Goal: Task Accomplishment & Management: Use online tool/utility

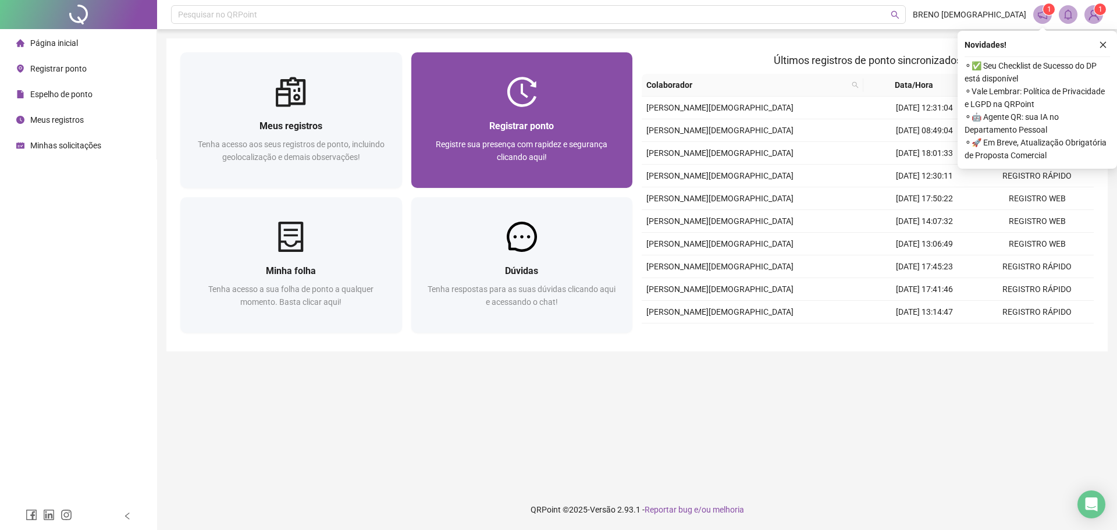
click at [495, 65] on div "Registrar ponto Registre sua presença com rapidez e segurança clicando aqui!" at bounding box center [522, 120] width 222 height 136
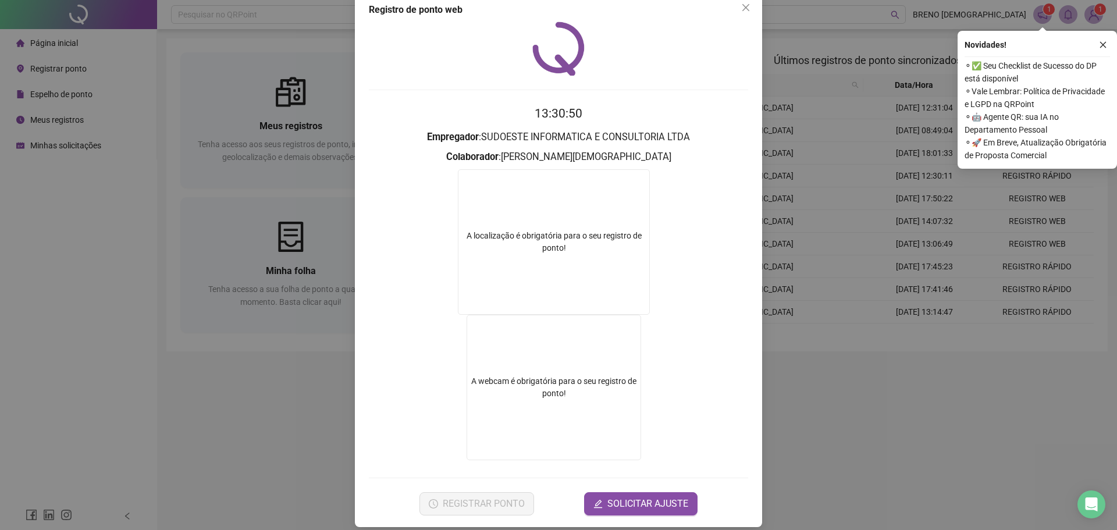
scroll to position [31, 0]
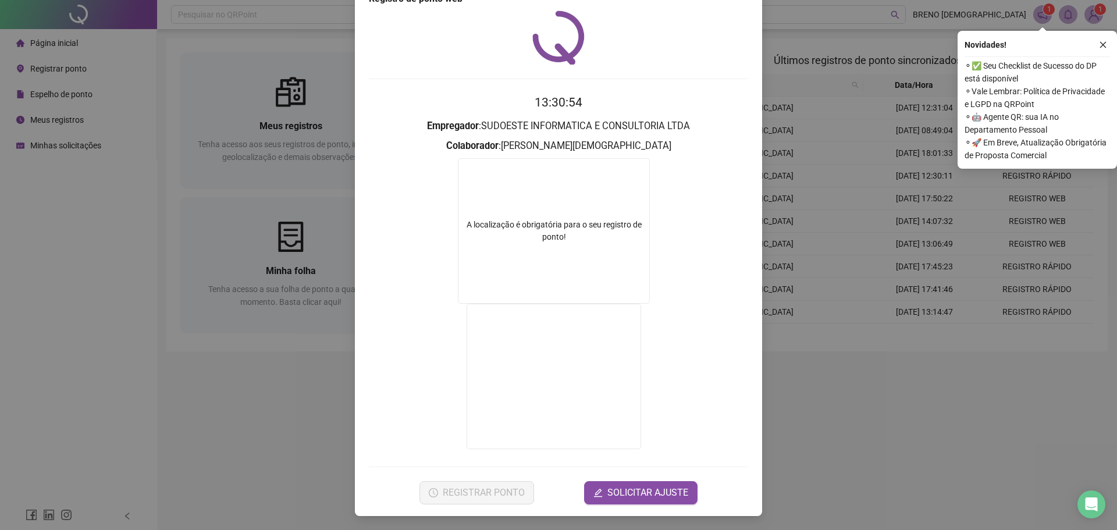
click at [826, 158] on div "Registro de ponto web 13:30:54 Empregador : SUDOESTE INFORMATICA E CONSULTORIA …" at bounding box center [558, 265] width 1117 height 530
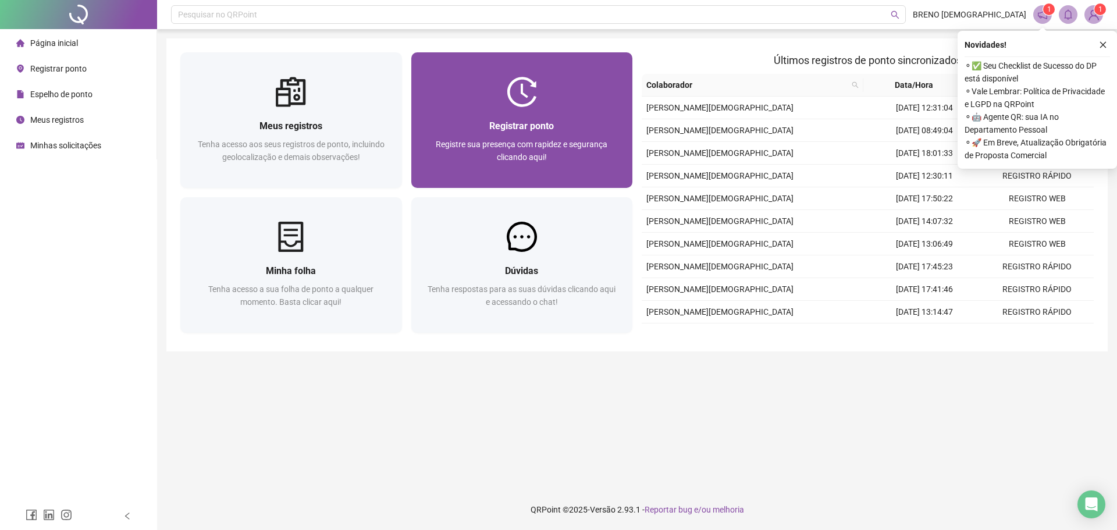
click at [489, 90] on div at bounding box center [522, 92] width 222 height 30
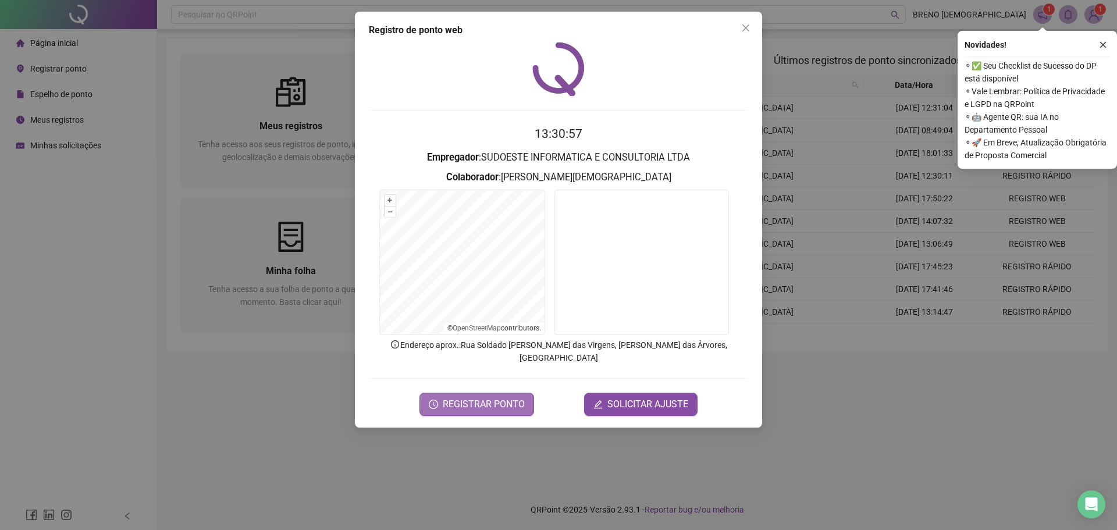
click at [472, 397] on span "REGISTRAR PONTO" at bounding box center [484, 404] width 82 height 14
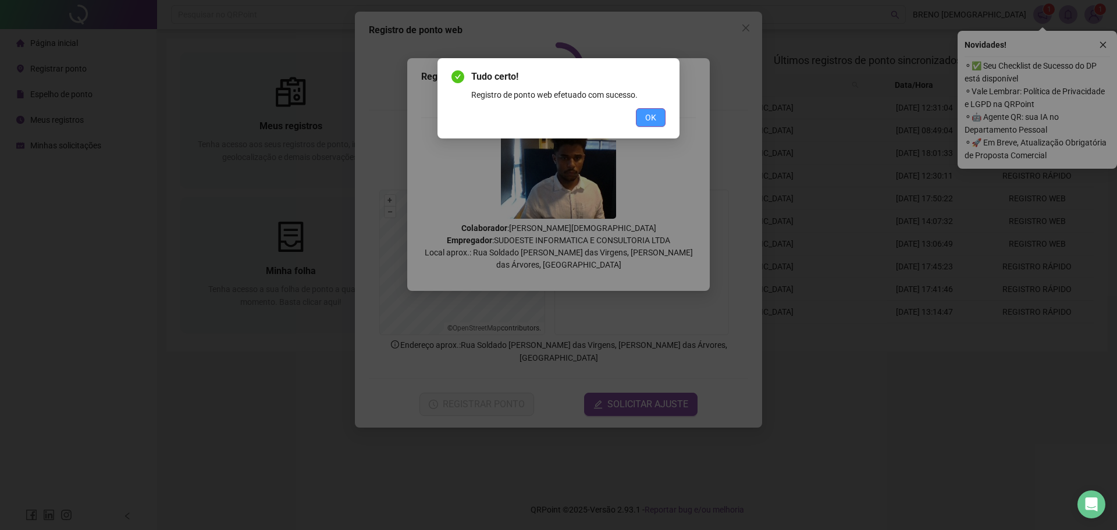
drag, startPoint x: 635, startPoint y: 94, endPoint x: 648, endPoint y: 122, distance: 31.3
click at [635, 95] on div "Registro de ponto web efetuado com sucesso." at bounding box center [568, 94] width 194 height 13
click at [648, 122] on span "OK" at bounding box center [650, 117] width 11 height 13
click at [652, 116] on div "Tudo certo! Registro de ponto web efetuado com sucesso. OK" at bounding box center [558, 265] width 1117 height 530
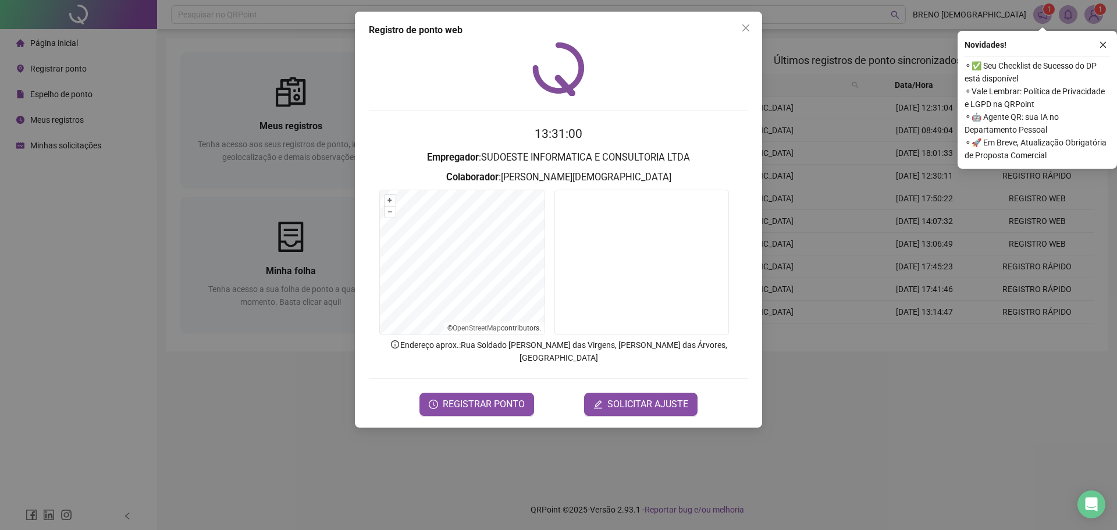
click at [740, 30] on span "Close" at bounding box center [746, 27] width 19 height 9
